Goal: Transaction & Acquisition: Download file/media

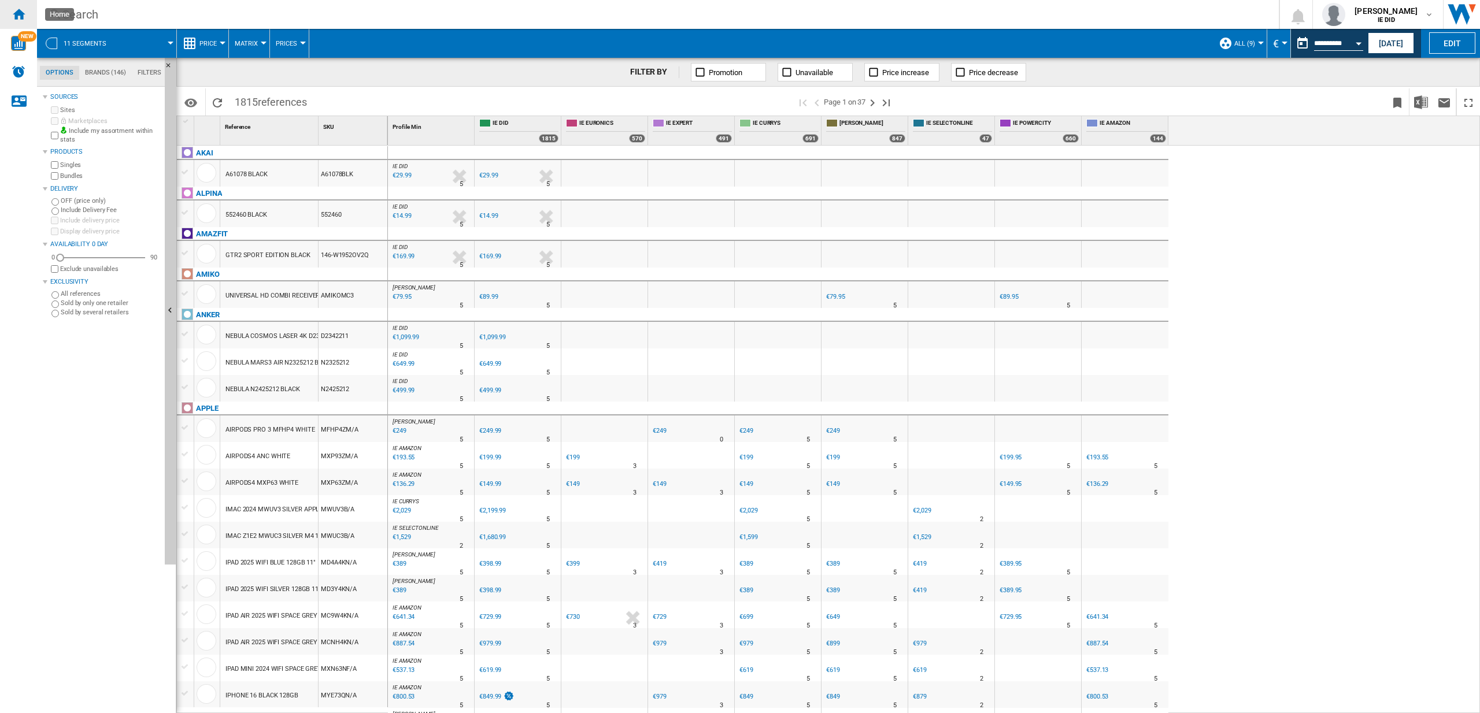
click at [22, 10] on ng-md-icon "Home" at bounding box center [19, 14] width 14 height 14
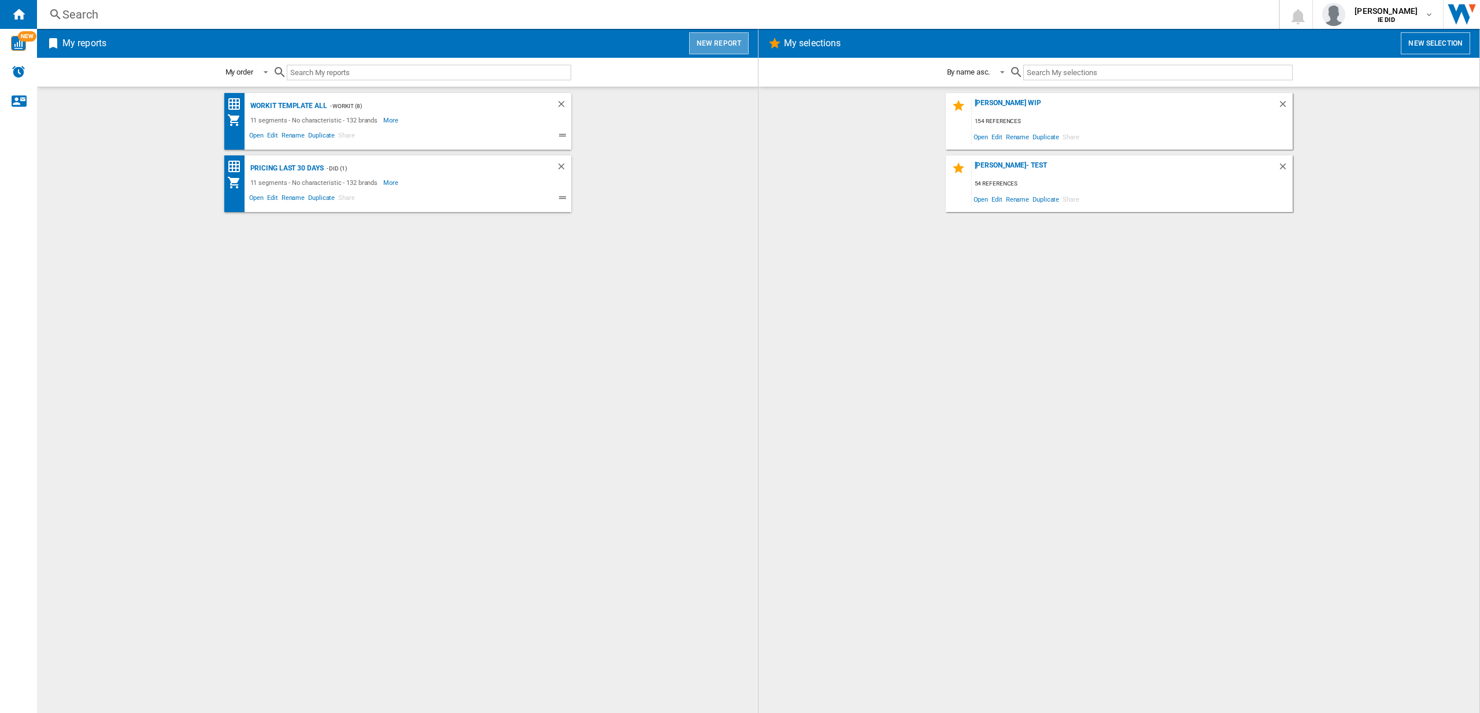
click at [735, 43] on button "New report" at bounding box center [719, 43] width 60 height 22
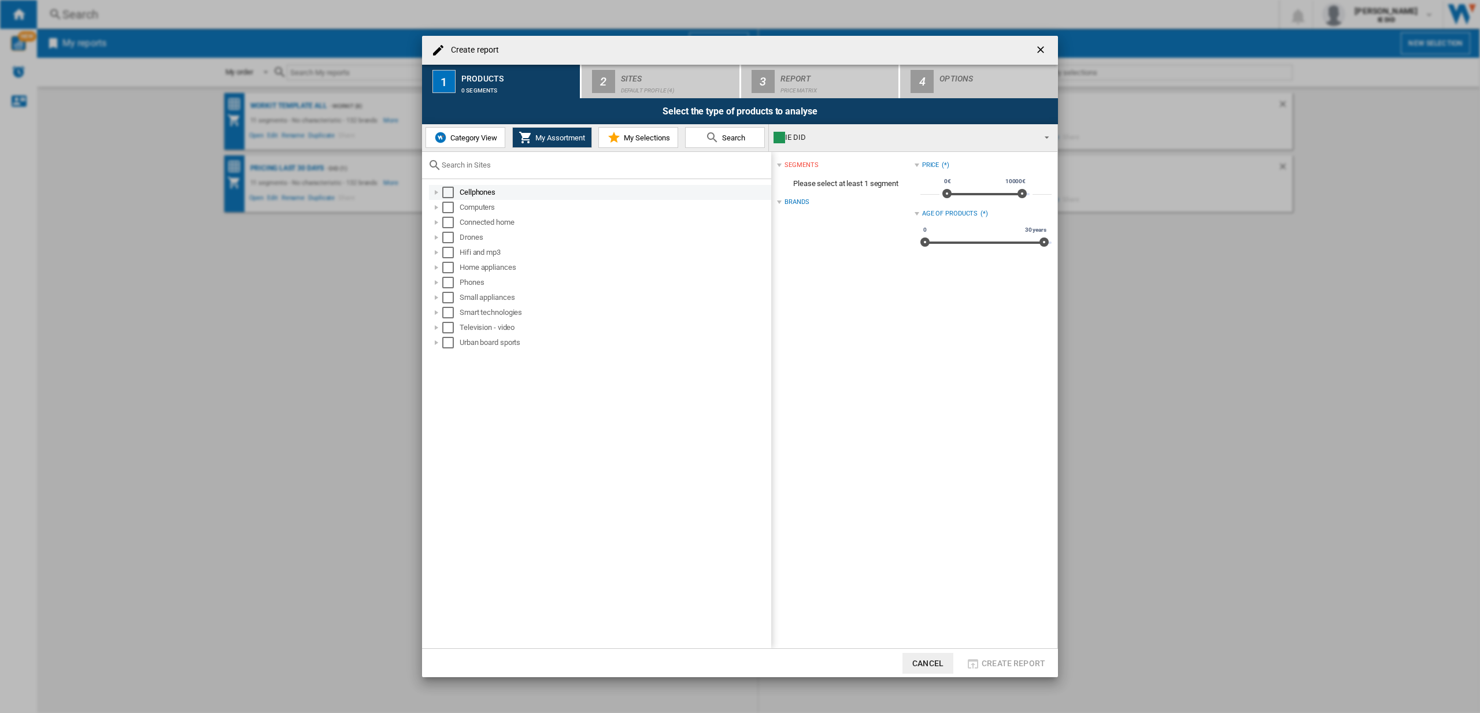
click at [448, 192] on div "Select" at bounding box center [448, 193] width 12 height 12
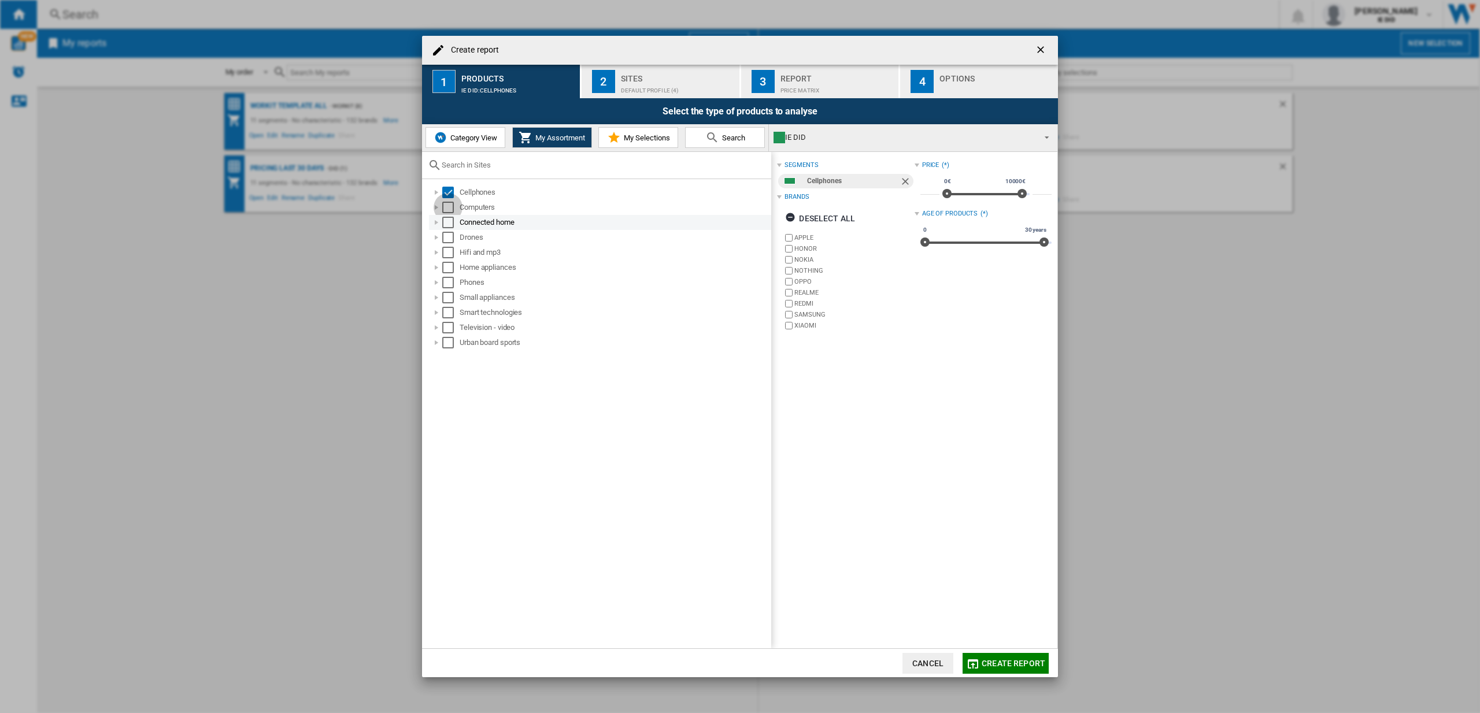
drag, startPoint x: 447, startPoint y: 205, endPoint x: 444, endPoint y: 220, distance: 15.3
click at [447, 205] on div "Select" at bounding box center [448, 208] width 12 height 12
click at [444, 220] on div "Select" at bounding box center [448, 223] width 12 height 12
click at [444, 235] on div "Select" at bounding box center [448, 238] width 12 height 12
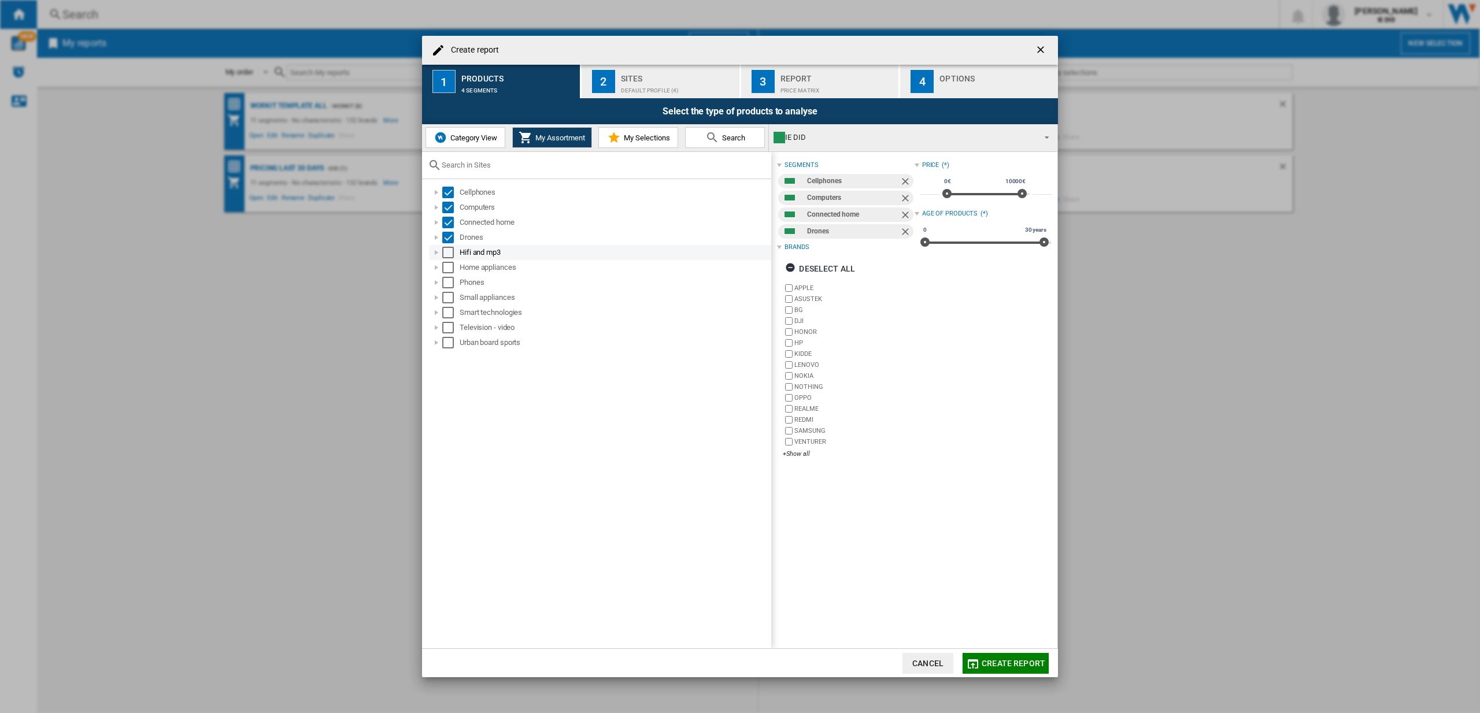
click at [448, 251] on div "Select" at bounding box center [448, 253] width 12 height 12
click at [451, 269] on div "Select" at bounding box center [448, 268] width 12 height 12
drag, startPoint x: 452, startPoint y: 283, endPoint x: 451, endPoint y: 295, distance: 11.6
click at [452, 283] on div "Select" at bounding box center [448, 283] width 12 height 12
click at [451, 295] on div "Select" at bounding box center [448, 298] width 12 height 12
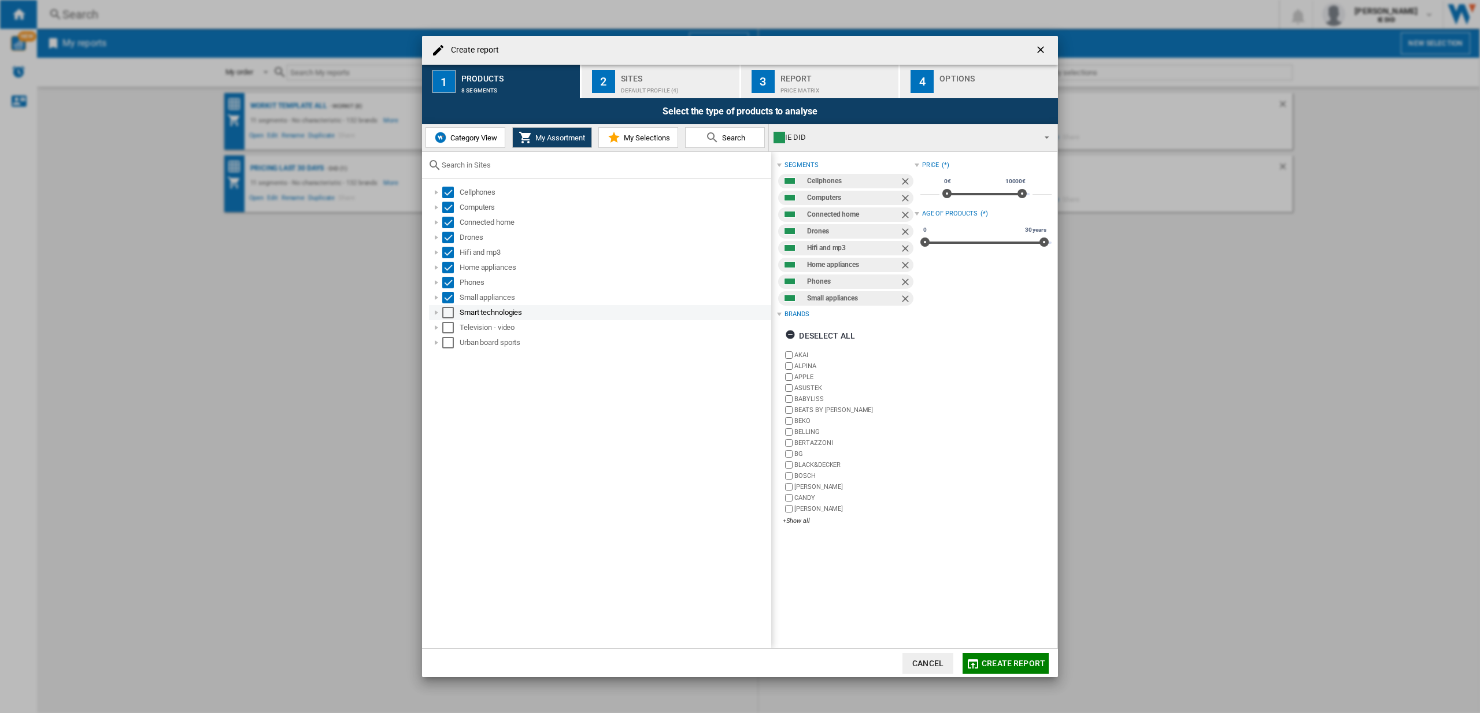
click at [448, 313] on div "Select" at bounding box center [448, 313] width 12 height 12
click at [446, 330] on div "Select" at bounding box center [448, 328] width 12 height 12
click at [449, 342] on div "Select" at bounding box center [448, 343] width 12 height 12
click at [643, 83] on div "Default profile (4)" at bounding box center [678, 87] width 114 height 12
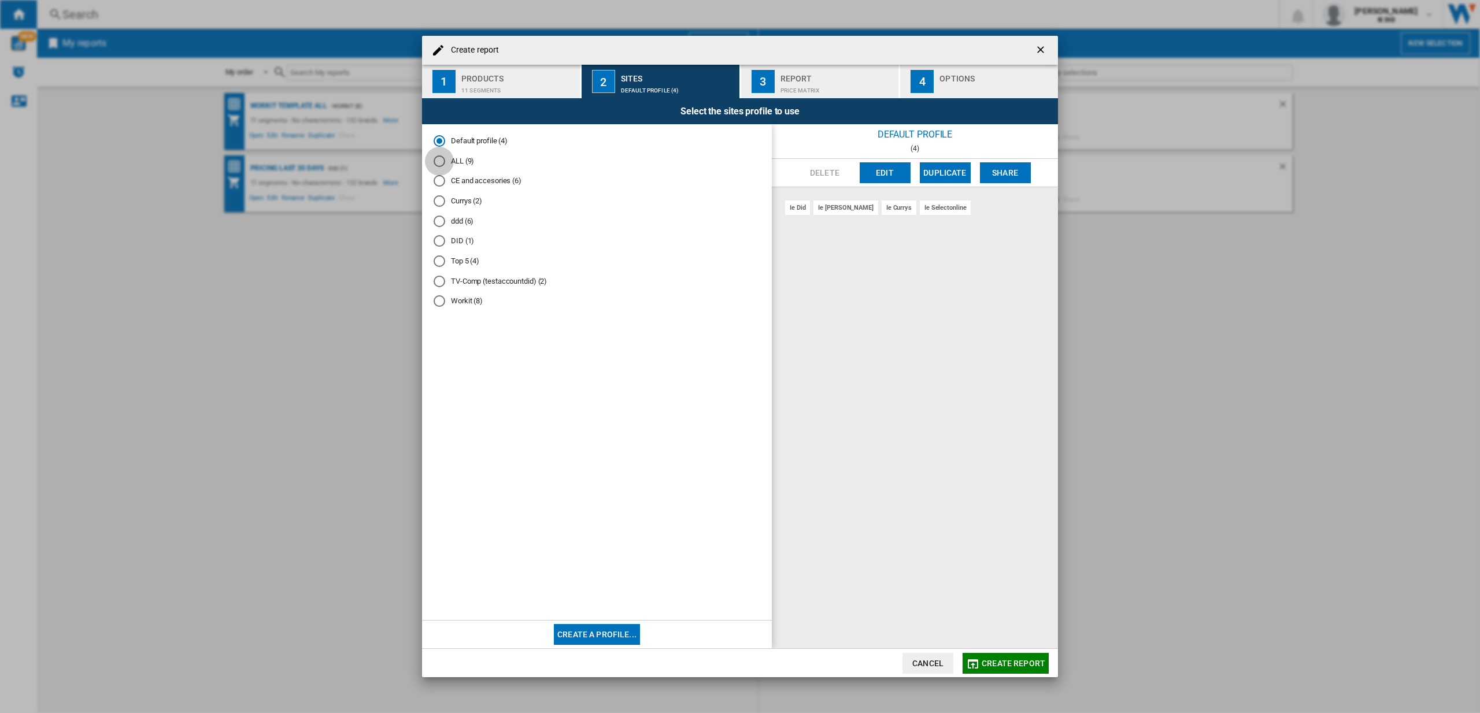
click at [440, 162] on div "ALL (9)" at bounding box center [439, 161] width 12 height 12
click at [1004, 661] on span "Create report" at bounding box center [1013, 663] width 64 height 9
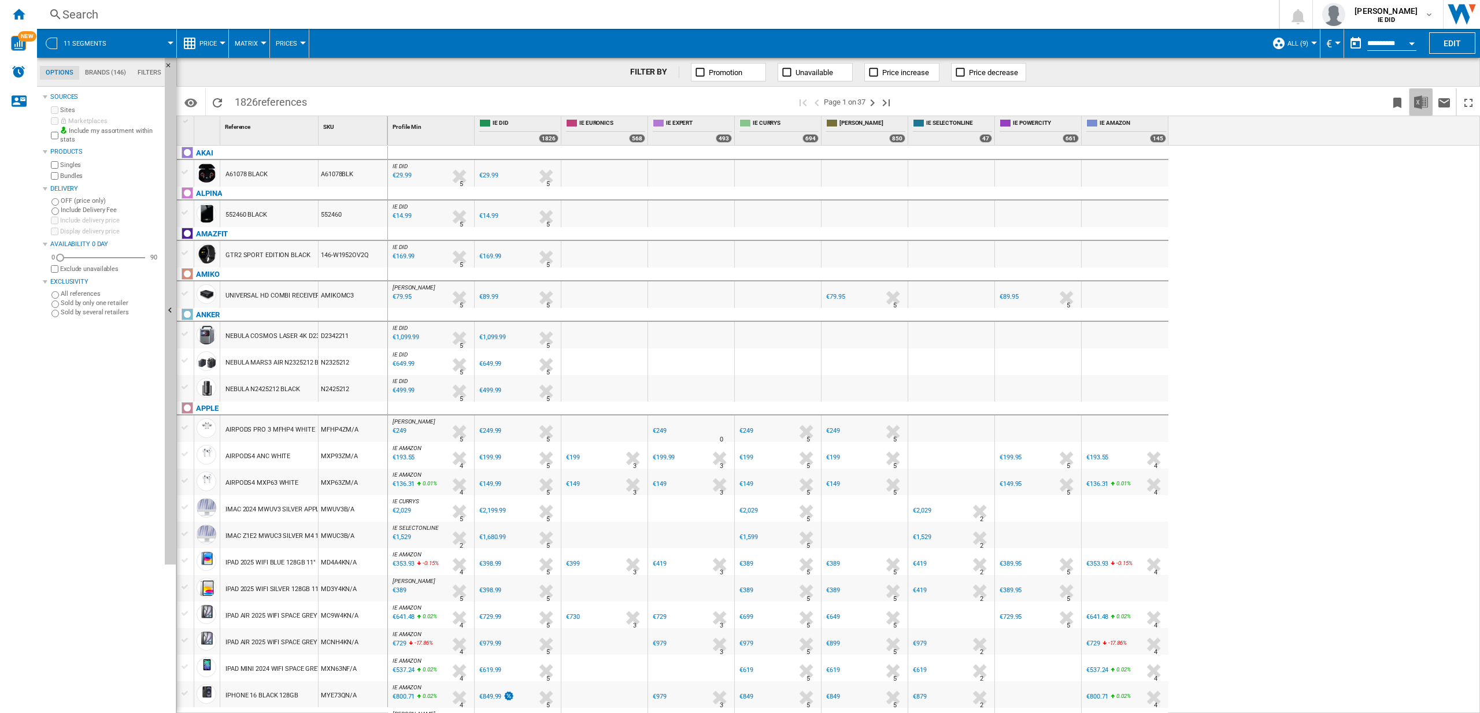
click at [1420, 102] on img "Download in Excel" at bounding box center [1421, 102] width 14 height 14
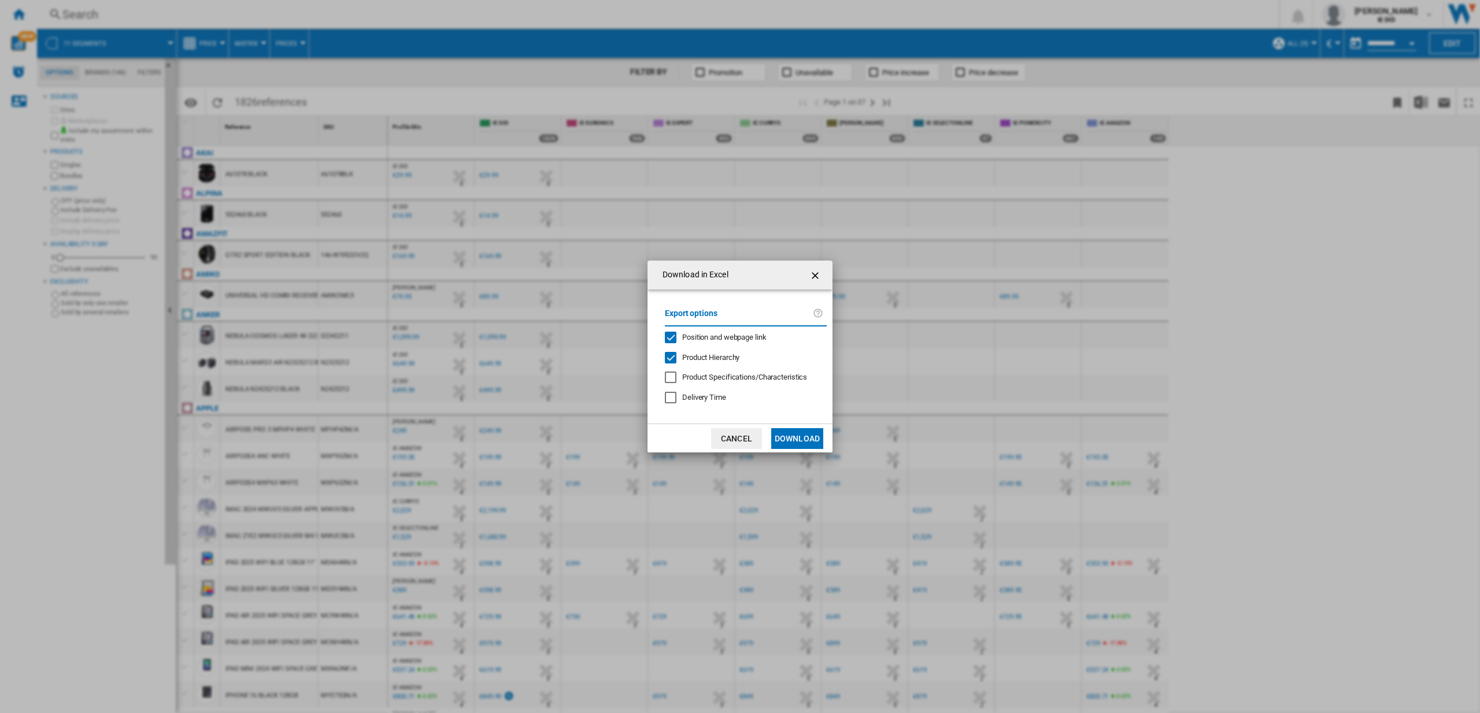
click at [788, 433] on button "Download" at bounding box center [797, 438] width 52 height 21
